Goal: Task Accomplishment & Management: Manage account settings

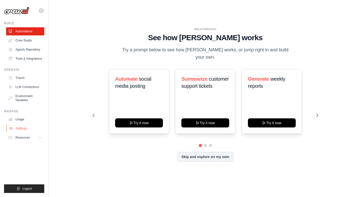
click at [17, 129] on link "Settings" at bounding box center [26, 129] width 38 height 8
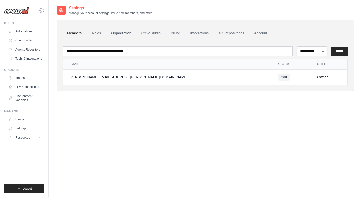
click at [123, 34] on link "Organization" at bounding box center [121, 34] width 28 height 14
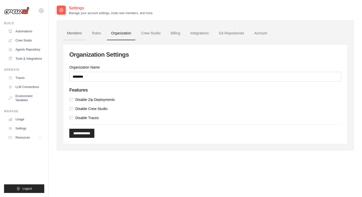
click at [76, 34] on link "Members" at bounding box center [74, 34] width 23 height 14
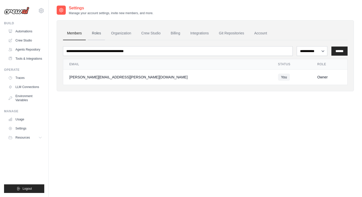
click at [91, 34] on link "Roles" at bounding box center [96, 34] width 17 height 14
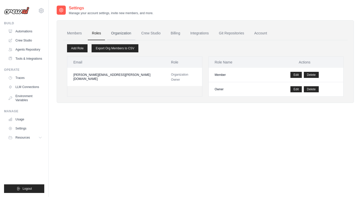
click at [124, 36] on link "Organization" at bounding box center [121, 34] width 28 height 14
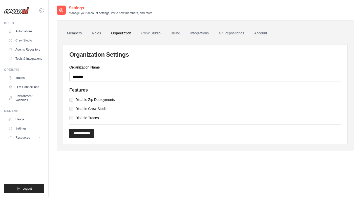
click at [79, 35] on link "Members" at bounding box center [74, 34] width 23 height 14
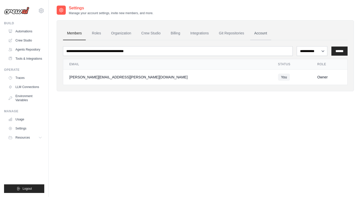
click at [262, 33] on link "Account" at bounding box center [260, 34] width 21 height 14
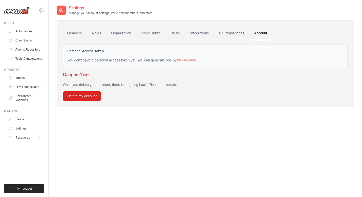
click at [238, 32] on link "Git Repositories" at bounding box center [231, 34] width 33 height 14
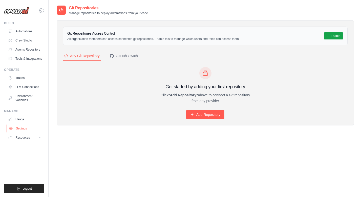
click at [15, 128] on link "Settings" at bounding box center [26, 129] width 38 height 8
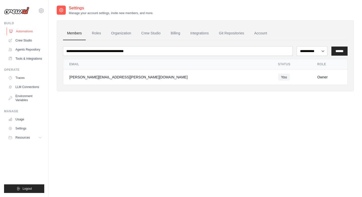
click at [30, 34] on link "Automations" at bounding box center [26, 31] width 38 height 8
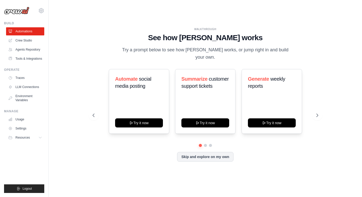
click at [23, 42] on link "Crew Studio" at bounding box center [25, 40] width 38 height 8
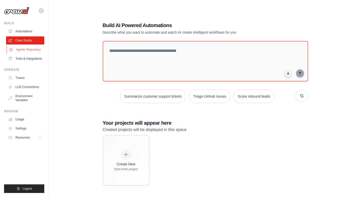
click at [23, 46] on link "Agents Repository" at bounding box center [26, 50] width 38 height 8
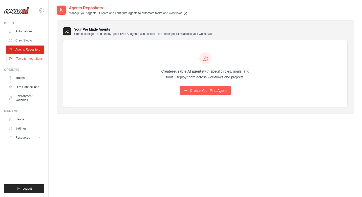
click at [21, 58] on link "Tools & Integrations" at bounding box center [26, 59] width 38 height 8
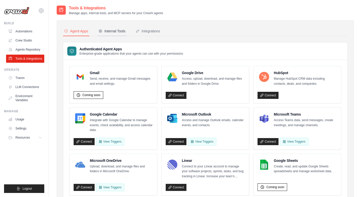
click at [113, 29] on div "Internal Tools" at bounding box center [111, 31] width 27 height 5
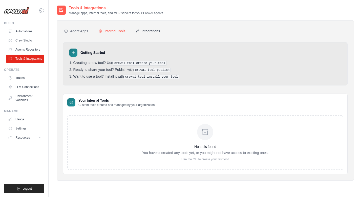
click at [143, 29] on div "Integrations" at bounding box center [148, 31] width 25 height 5
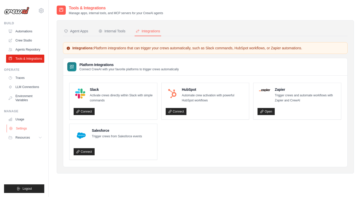
click at [15, 126] on link "Settings" at bounding box center [26, 129] width 38 height 8
click at [20, 128] on link "Settings" at bounding box center [26, 129] width 38 height 8
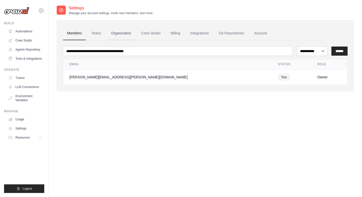
click at [122, 33] on link "Organization" at bounding box center [121, 34] width 28 height 14
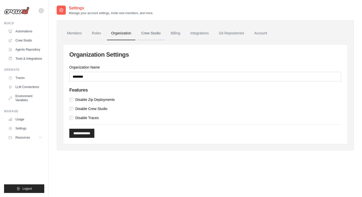
click at [158, 34] on link "Crew Studio" at bounding box center [150, 34] width 27 height 14
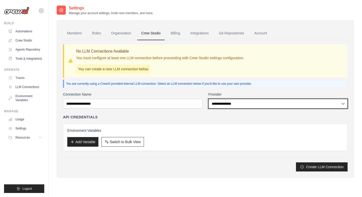
select select "******"
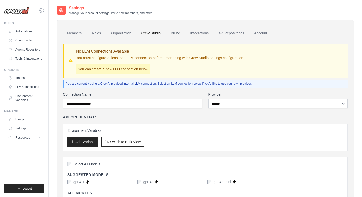
click at [171, 36] on link "Billing" at bounding box center [175, 34] width 17 height 14
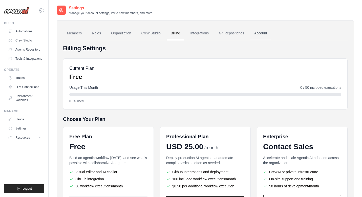
click at [265, 35] on link "Account" at bounding box center [260, 34] width 21 height 14
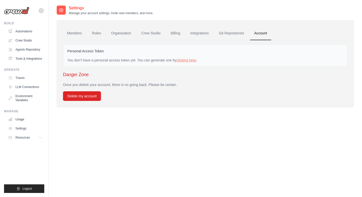
click at [17, 13] on img at bounding box center [16, 11] width 25 height 8
click at [40, 12] on icon at bounding box center [41, 11] width 6 height 6
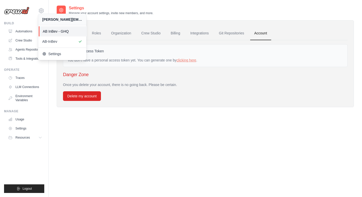
click at [52, 32] on span "AB InBev - GHQ" at bounding box center [63, 31] width 40 height 5
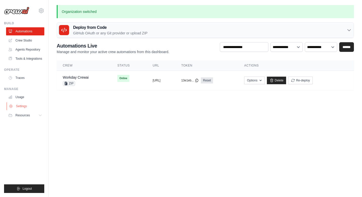
click at [21, 106] on link "Settings" at bounding box center [26, 106] width 38 height 8
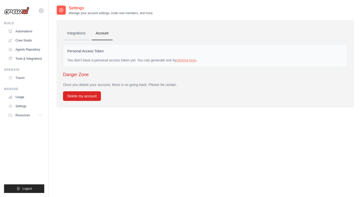
click at [70, 34] on link "Integrations" at bounding box center [76, 34] width 27 height 14
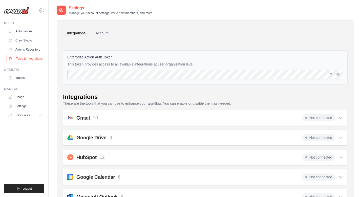
click at [20, 58] on link "Tools & Integrations" at bounding box center [26, 59] width 38 height 8
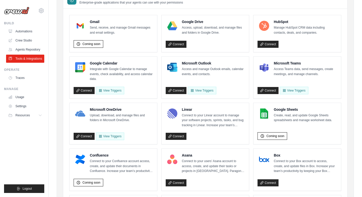
scroll to position [69, 0]
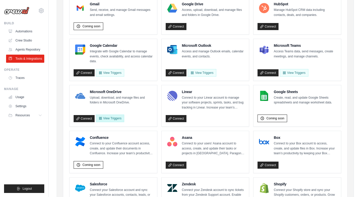
click at [114, 118] on button "View Triggers" at bounding box center [110, 119] width 28 height 8
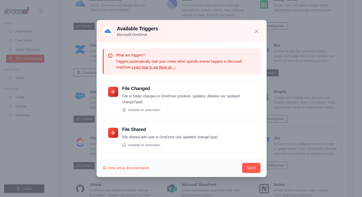
scroll to position [165, 0]
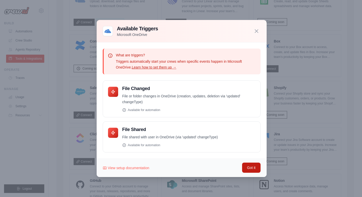
click at [248, 169] on button "Got it" at bounding box center [251, 168] width 18 height 10
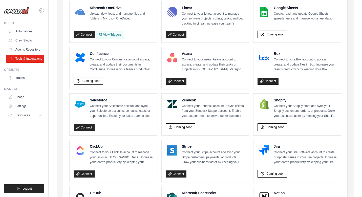
scroll to position [140, 0]
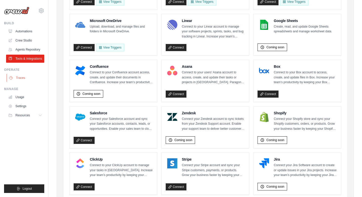
click at [18, 77] on link "Traces" at bounding box center [26, 78] width 38 height 8
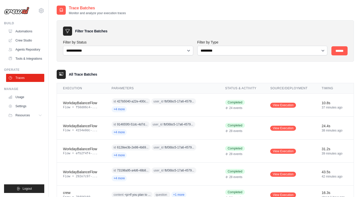
click at [23, 104] on link "Settings" at bounding box center [25, 106] width 38 height 8
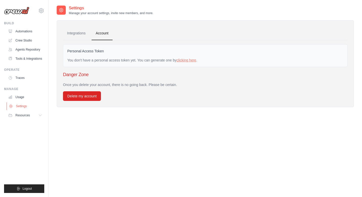
click at [22, 106] on link "Settings" at bounding box center [26, 106] width 38 height 8
click at [77, 34] on link "Integrations" at bounding box center [76, 34] width 27 height 14
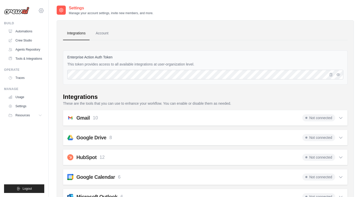
click at [41, 14] on div "[PERSON_NAME][EMAIL_ADDRESS][PERSON_NAME][DOMAIN_NAME] AB InBev - GHQ AB-InBev …" at bounding box center [24, 8] width 40 height 16
click at [41, 11] on icon at bounding box center [41, 11] width 2 height 2
